Goal: Transaction & Acquisition: Download file/media

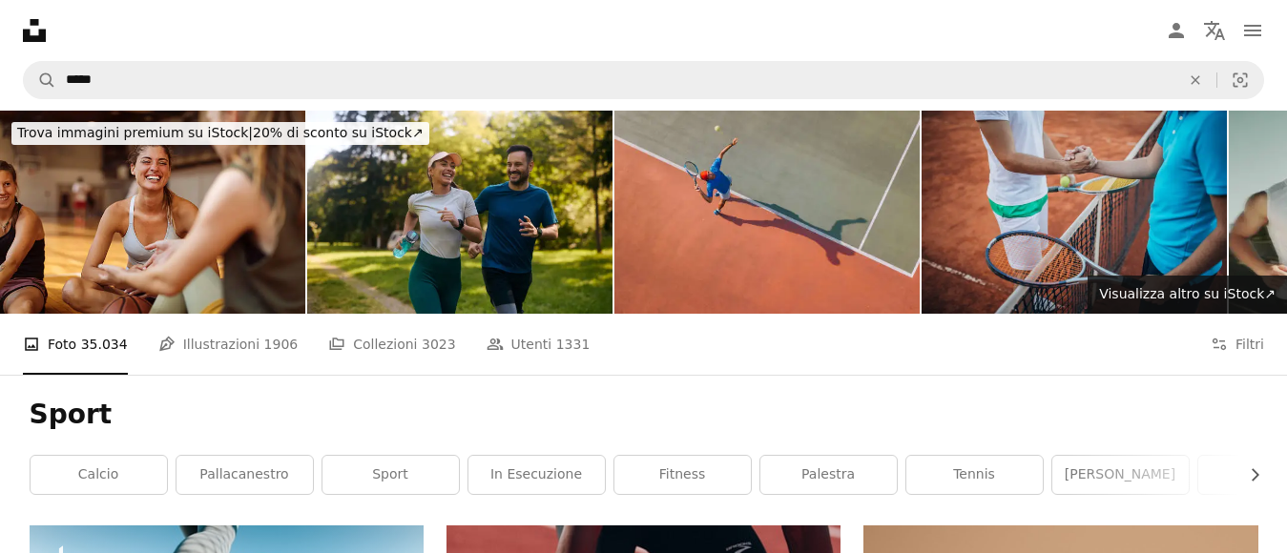
scroll to position [7464, 0]
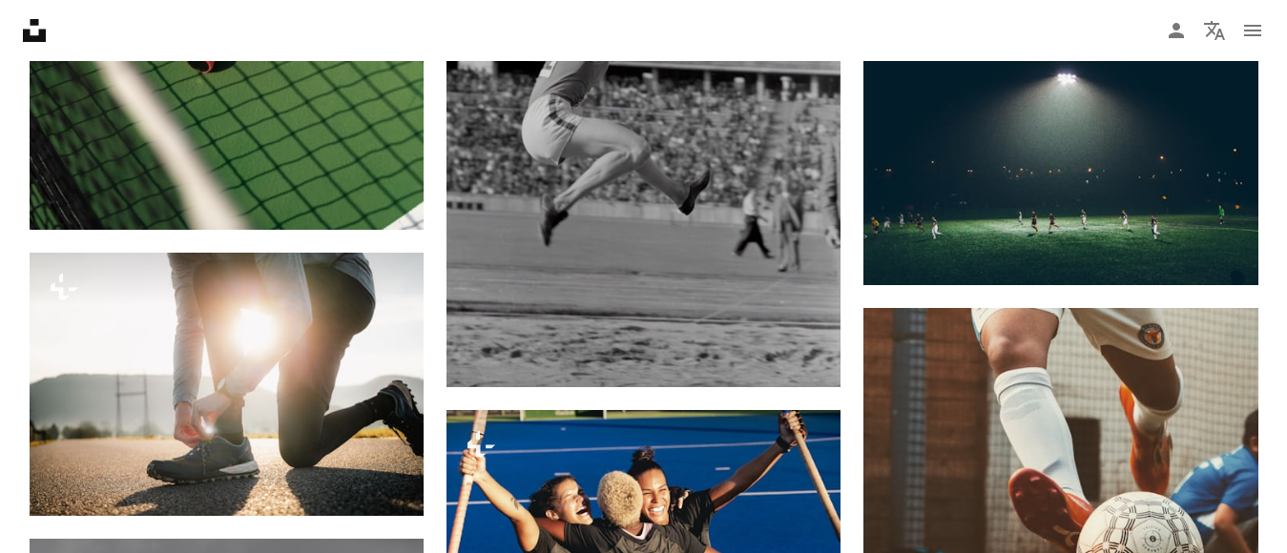
scroll to position [8990, 0]
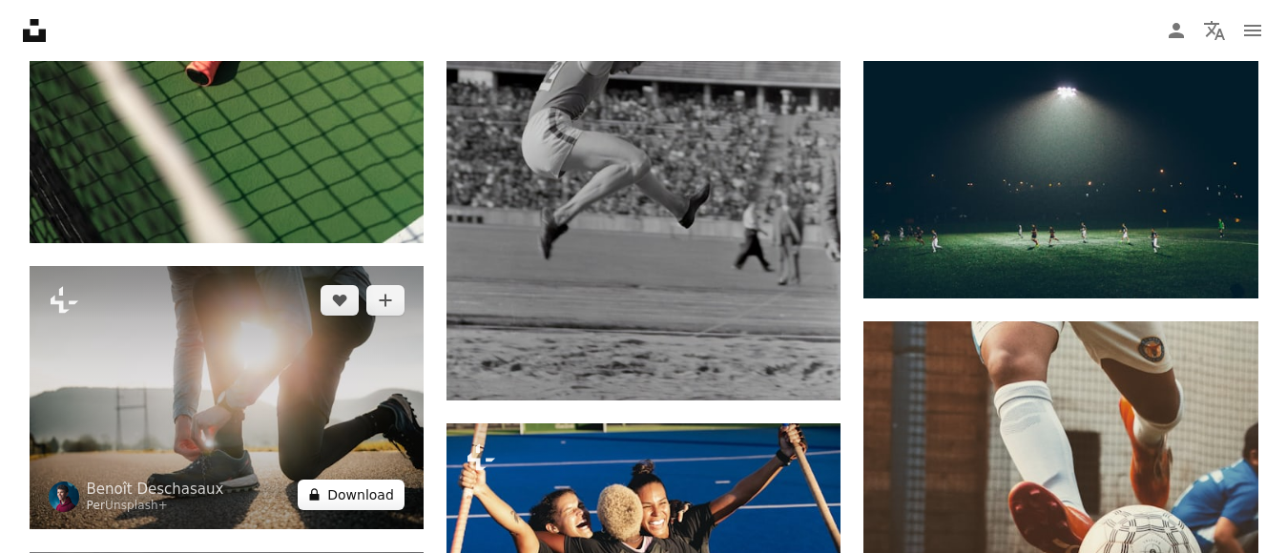
click at [375, 488] on button "A lock Download" at bounding box center [351, 495] width 107 height 31
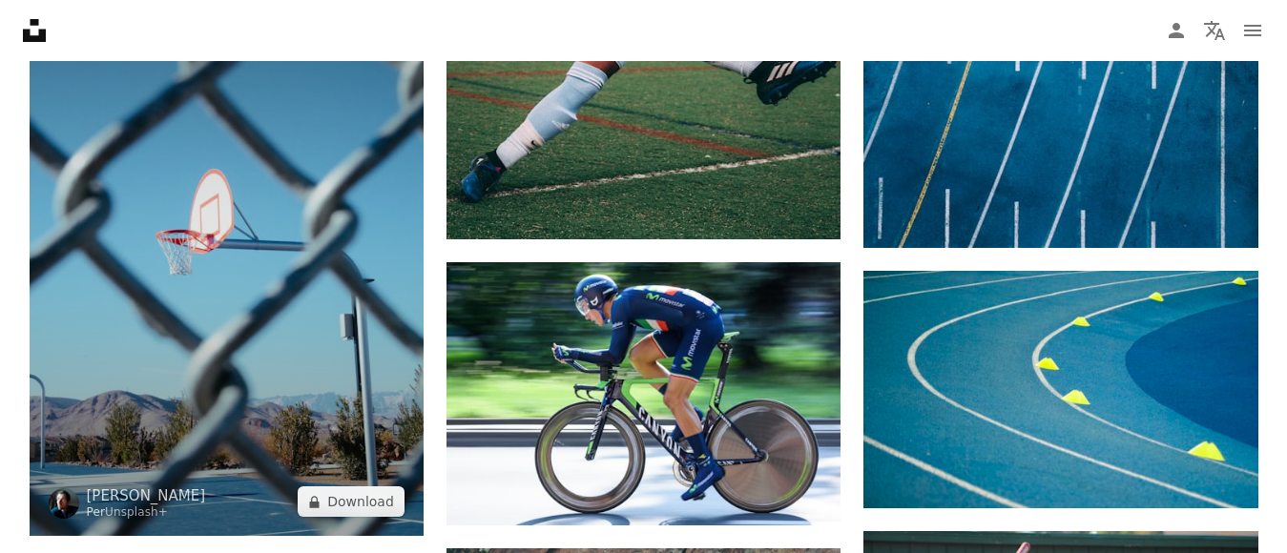
scroll to position [12235, 0]
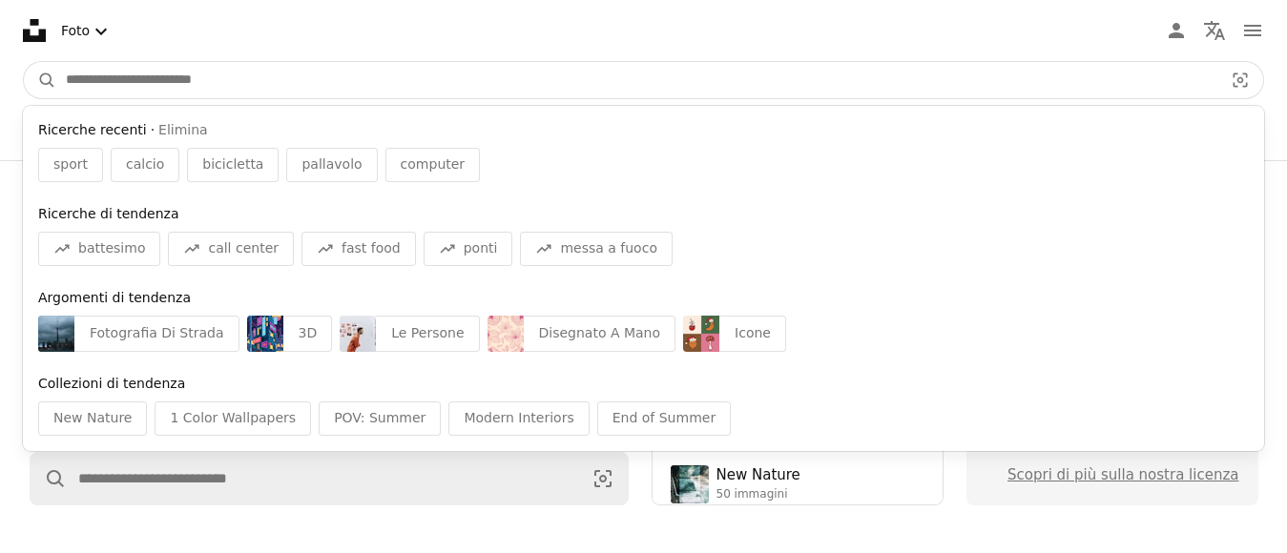
click at [156, 73] on input "Trova visual in tutto il sito" at bounding box center [636, 80] width 1161 height 36
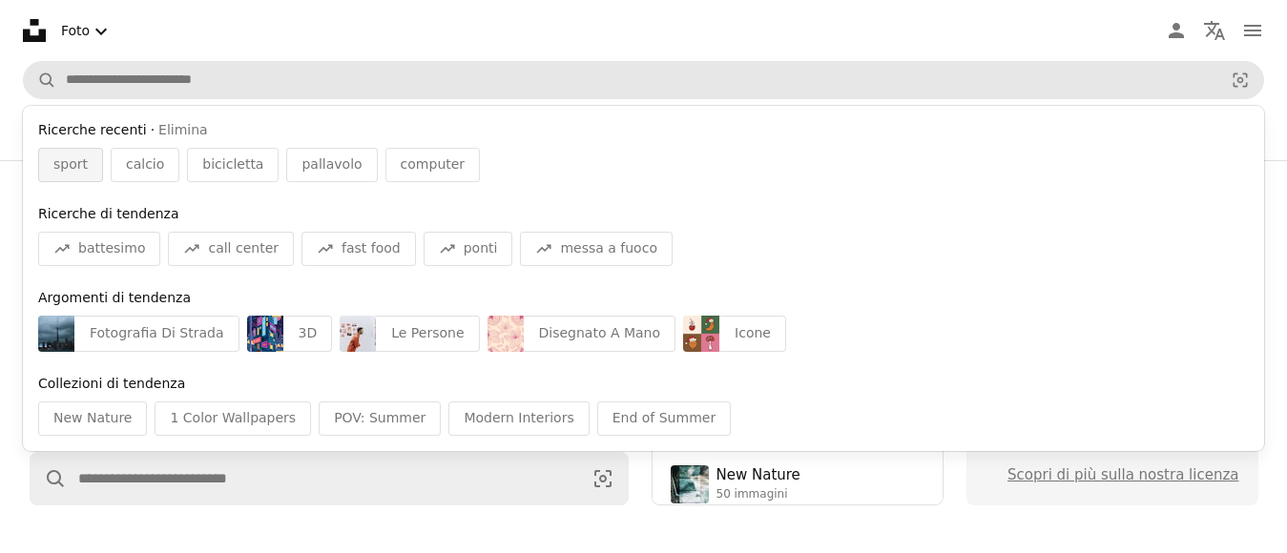
click at [63, 159] on span "sport" at bounding box center [70, 165] width 34 height 19
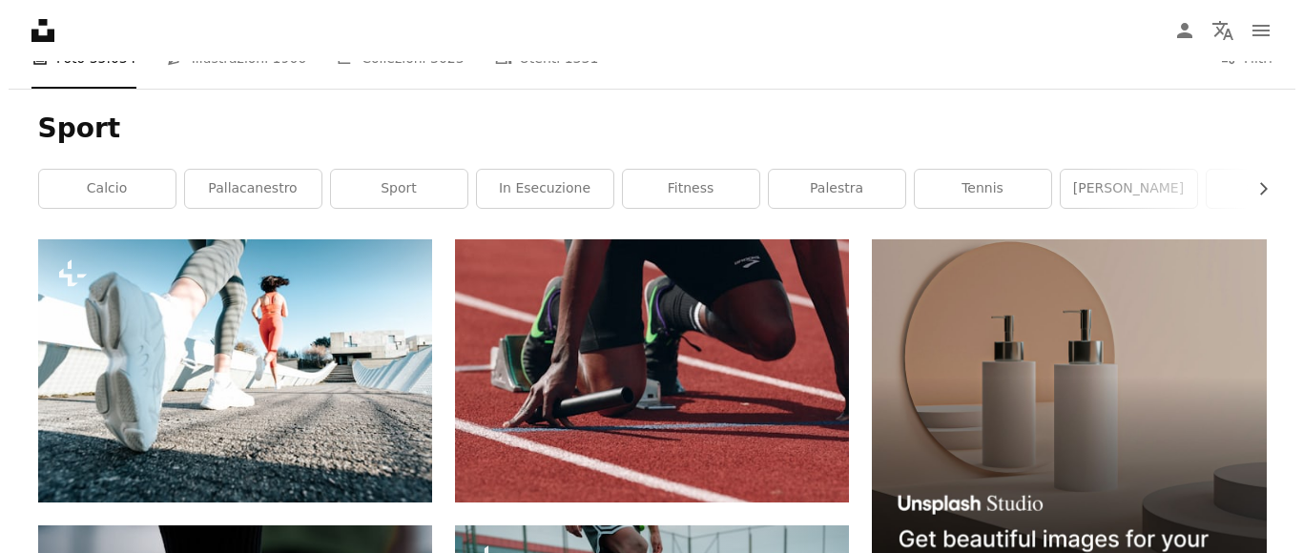
scroll to position [382, 0]
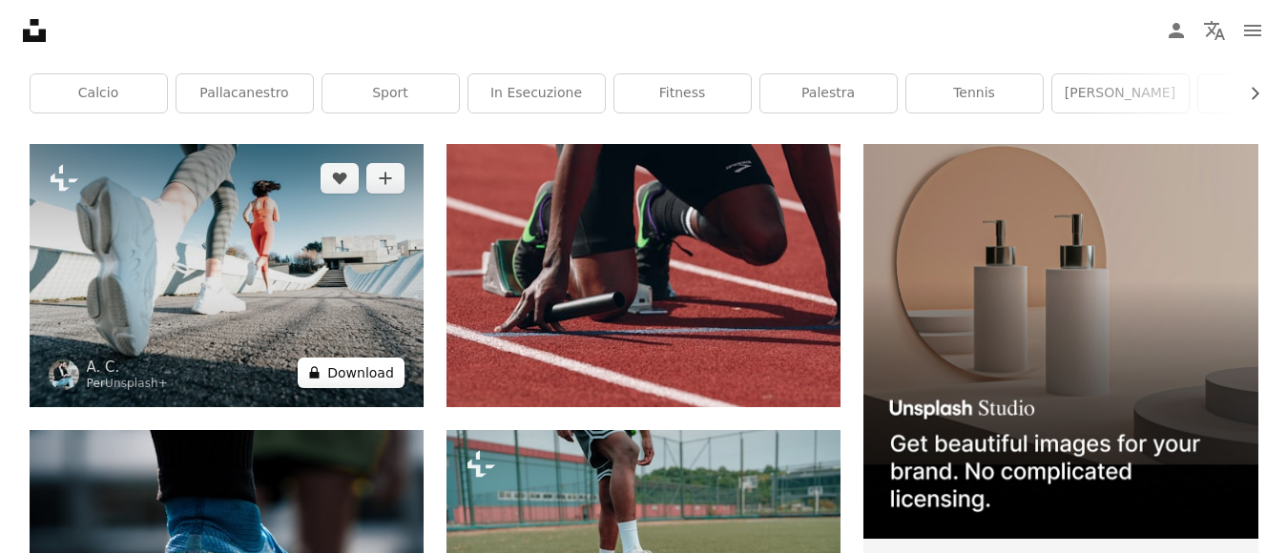
click at [365, 365] on button "A lock Download" at bounding box center [351, 373] width 107 height 31
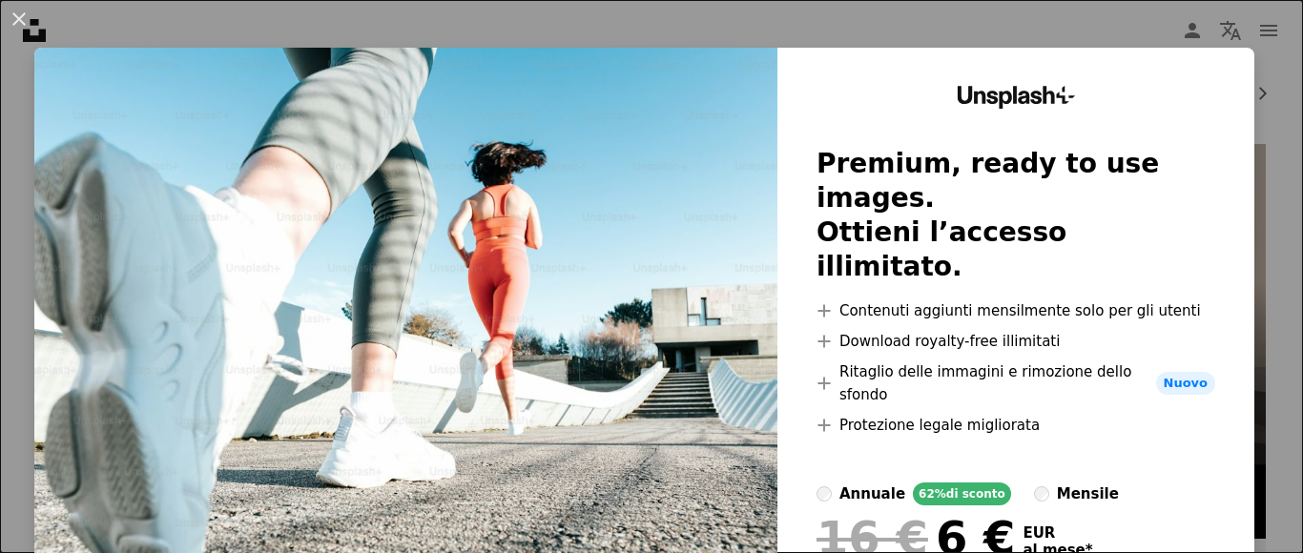
click at [273, 160] on img at bounding box center [405, 387] width 743 height 679
click at [249, 141] on img at bounding box center [405, 387] width 743 height 679
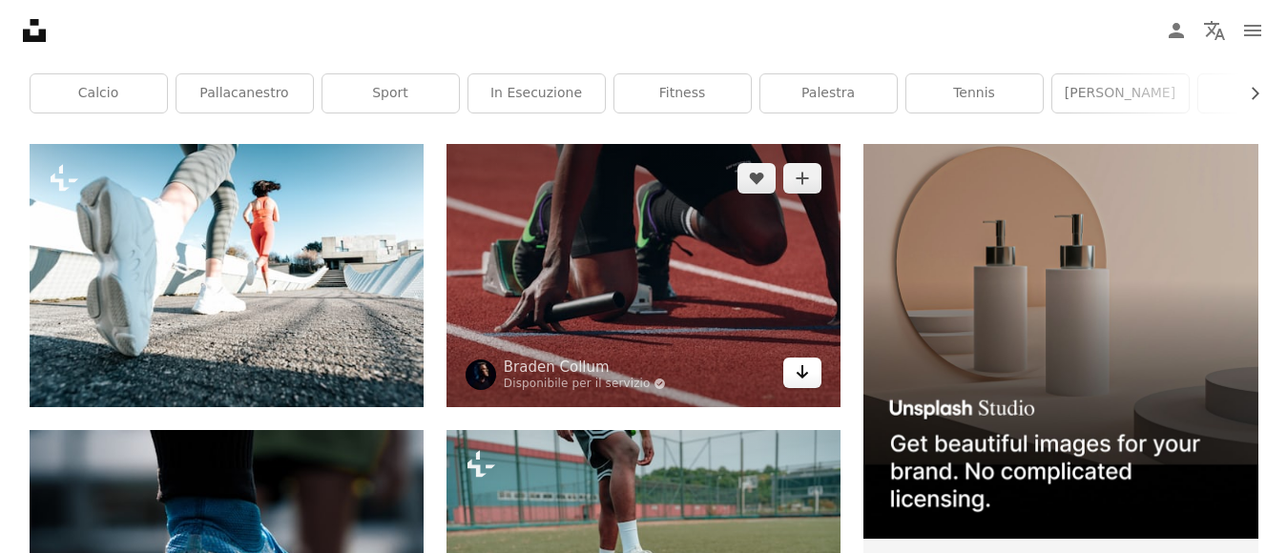
click at [799, 371] on icon "Arrow pointing down" at bounding box center [802, 372] width 15 height 23
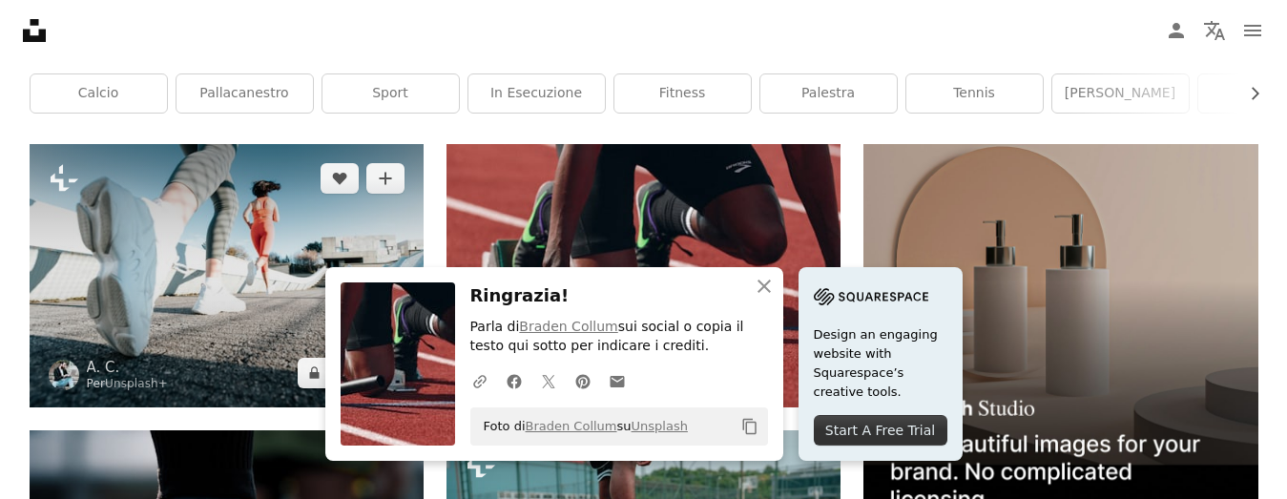
click at [187, 240] on img at bounding box center [227, 275] width 394 height 262
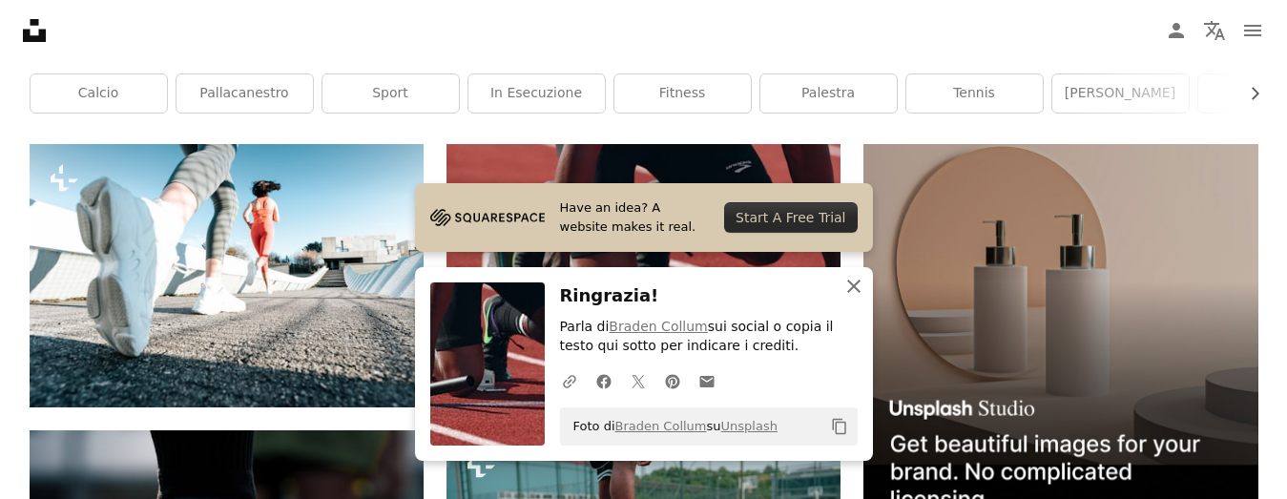
click at [858, 284] on icon "An X shape" at bounding box center [854, 286] width 23 height 23
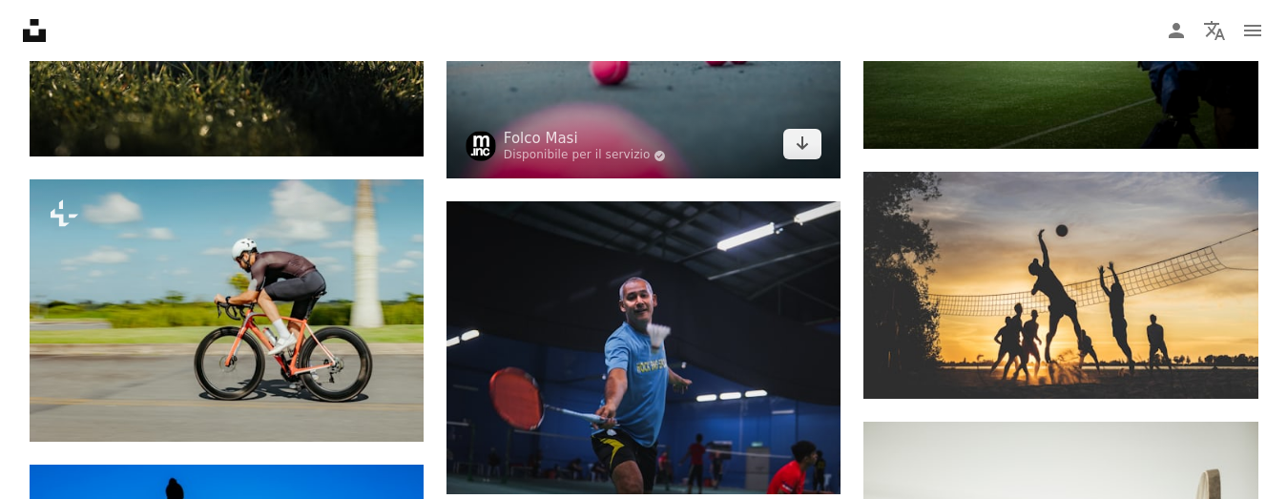
scroll to position [1240, 0]
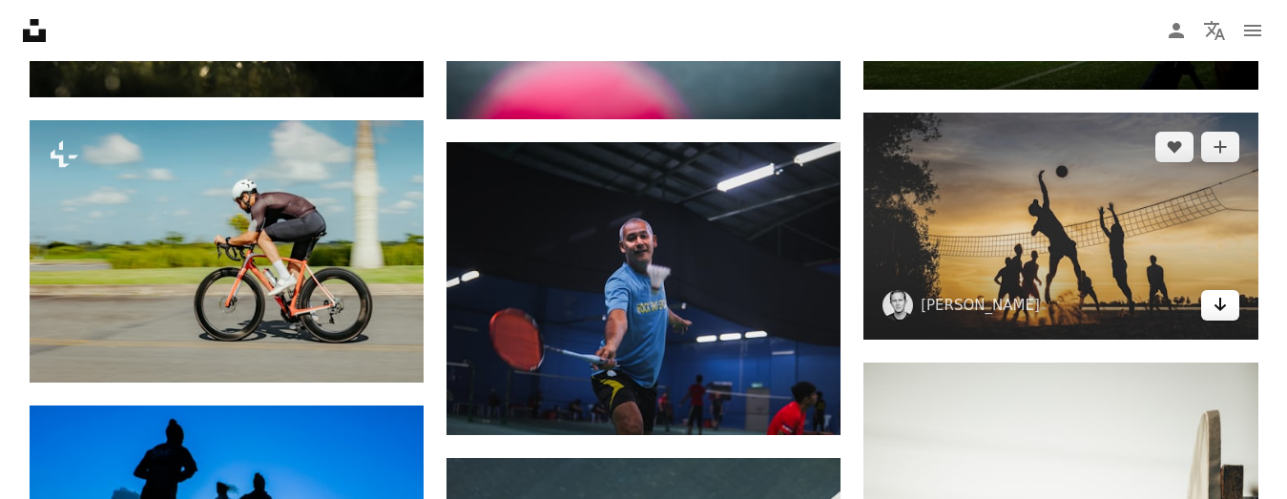
click at [1221, 308] on icon "Download" at bounding box center [1220, 304] width 12 height 13
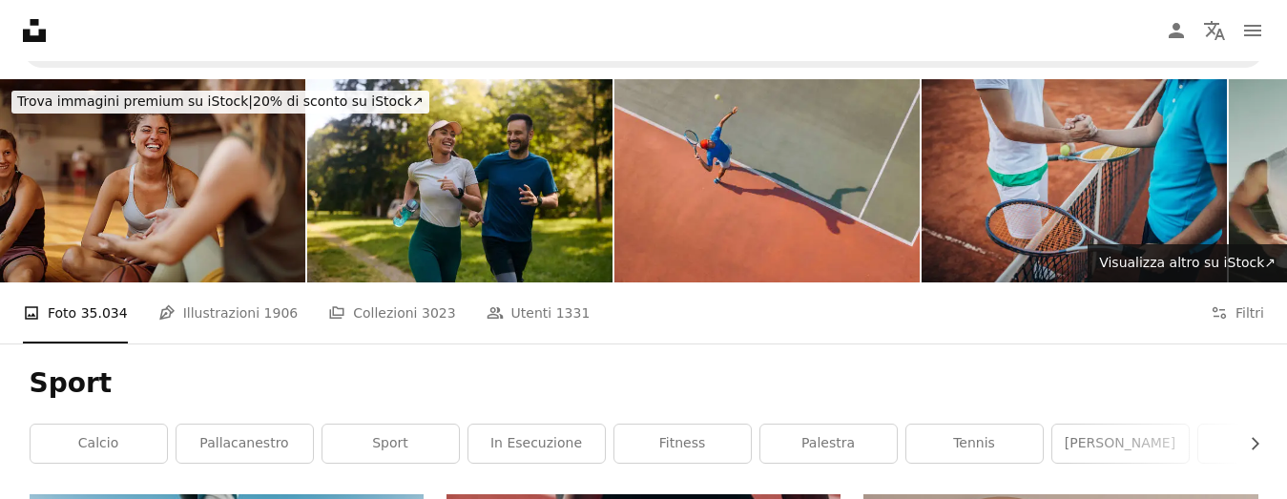
scroll to position [0, 0]
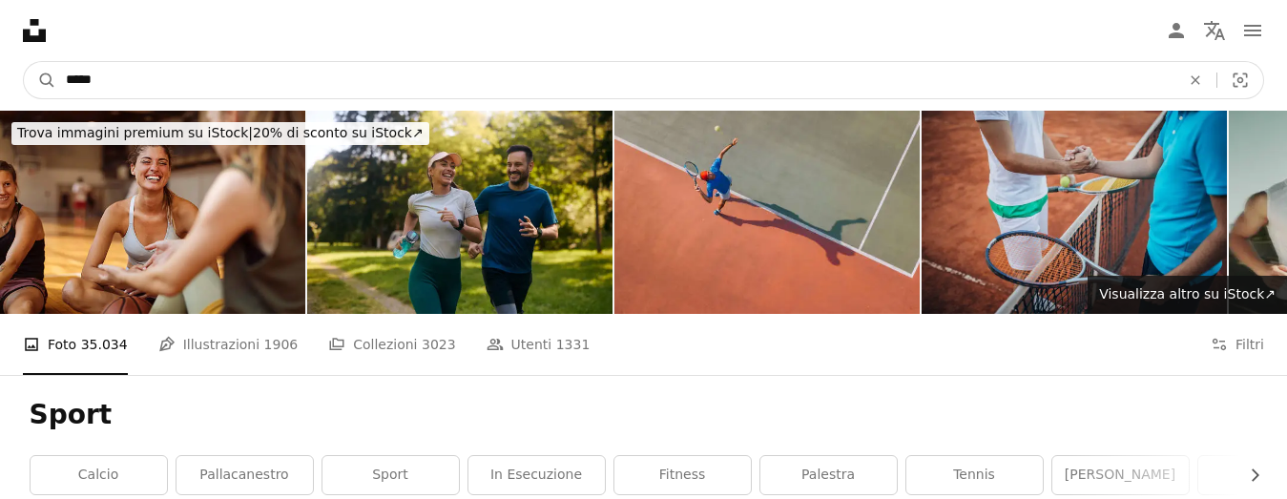
click at [109, 85] on input "*****" at bounding box center [615, 80] width 1118 height 36
type input "**********"
click at [24, 62] on button "A magnifying glass" at bounding box center [40, 80] width 32 height 36
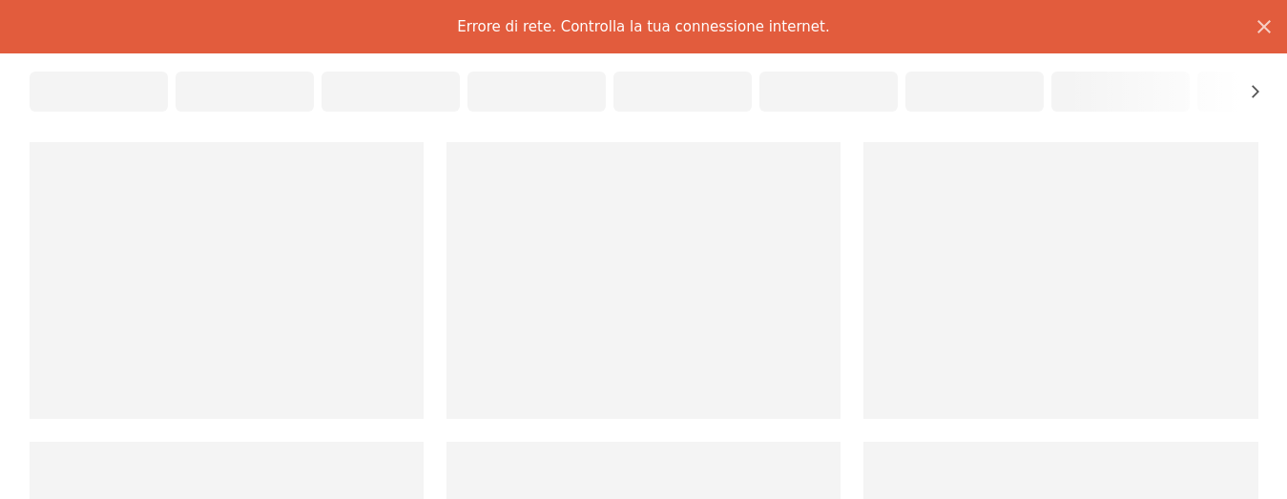
scroll to position [382, 0]
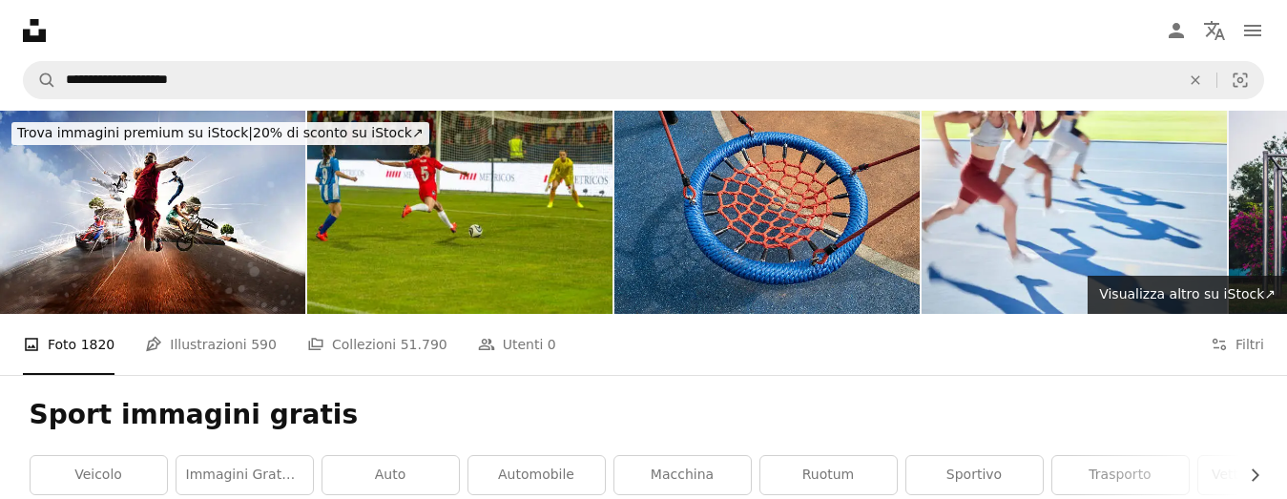
scroll to position [7920, 0]
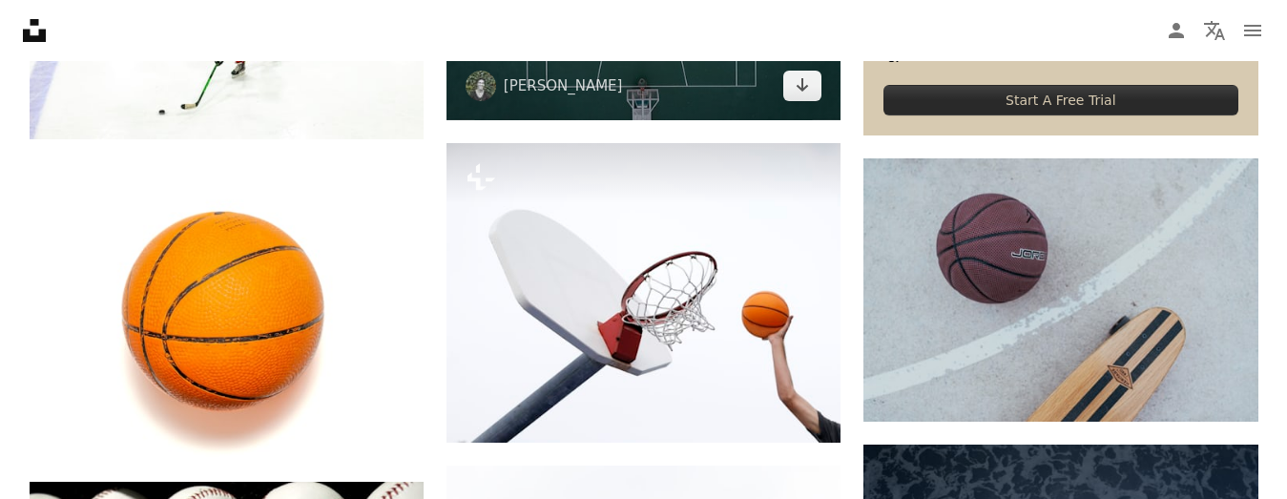
scroll to position [9351, 0]
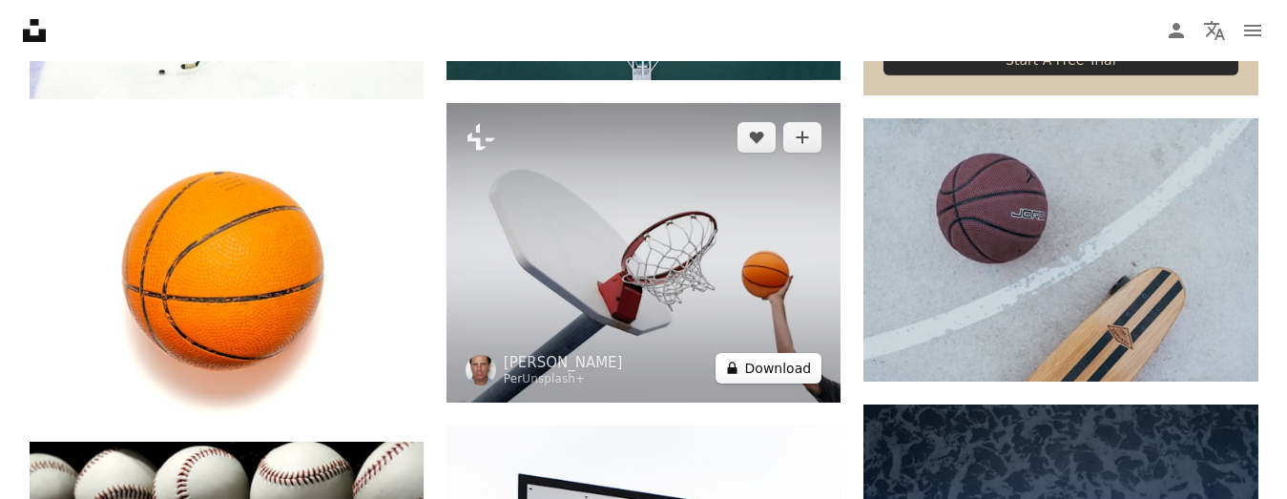
click at [758, 368] on button "A lock Download" at bounding box center [769, 368] width 107 height 31
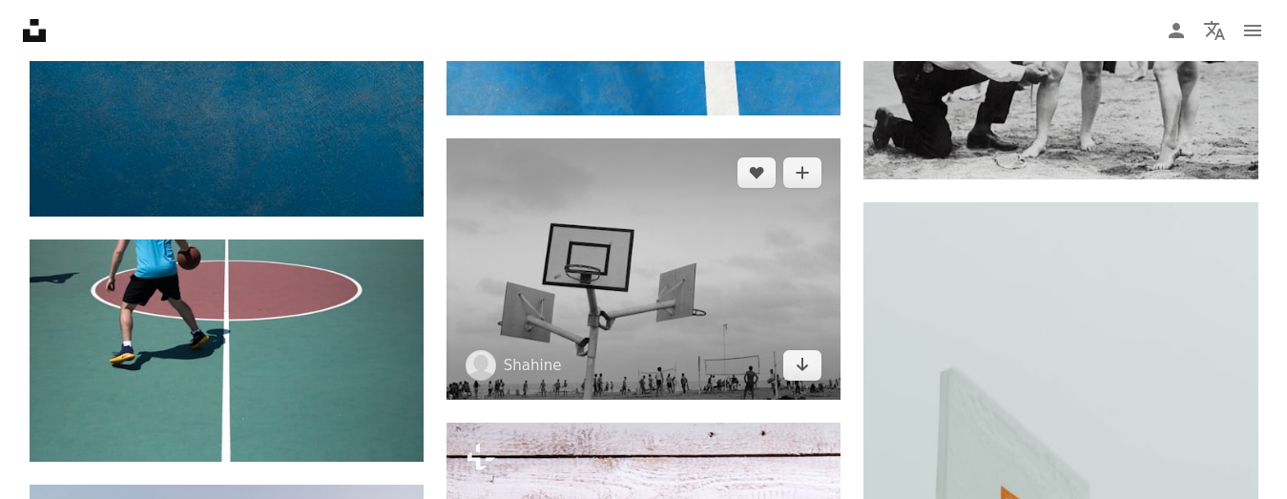
scroll to position [10878, 0]
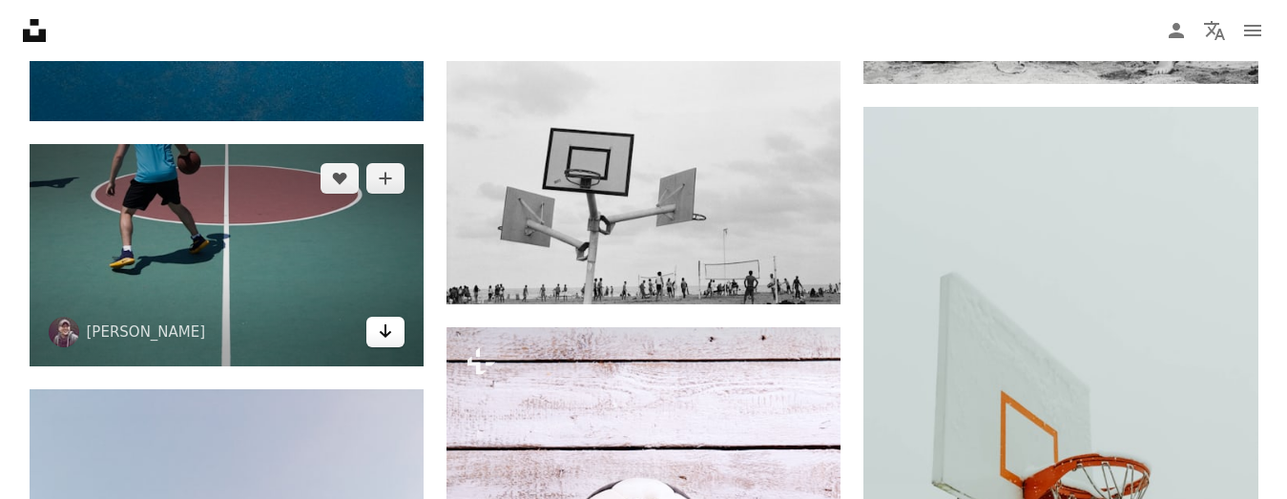
click at [384, 334] on icon "Download" at bounding box center [386, 330] width 12 height 13
